Goal: Information Seeking & Learning: Find contact information

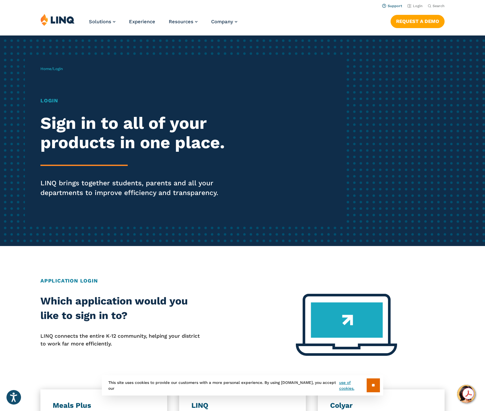
click at [394, 6] on link "Support" at bounding box center [392, 6] width 20 height 4
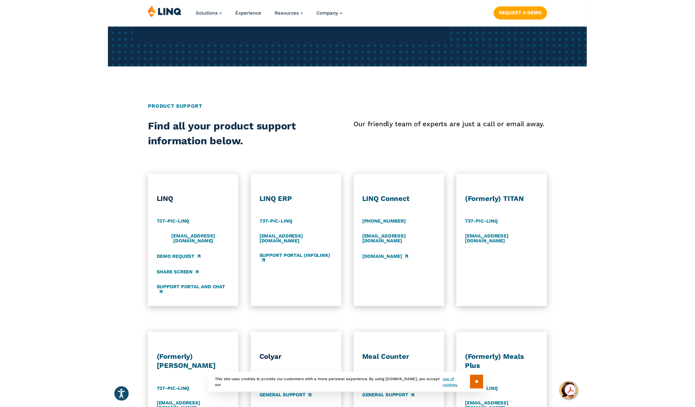
scroll to position [209, 0]
